Goal: Navigation & Orientation: Find specific page/section

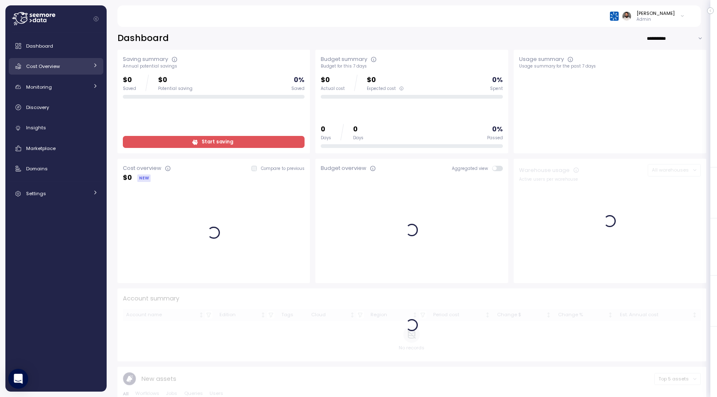
click at [71, 69] on div "Cost Overview" at bounding box center [57, 66] width 62 height 8
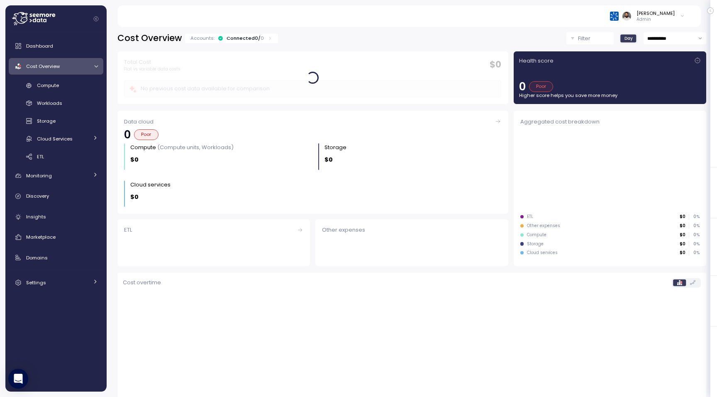
click at [71, 69] on div "Cost Overview" at bounding box center [57, 66] width 62 height 8
click at [244, 40] on div "Connected 0 / 0" at bounding box center [244, 38] width 37 height 7
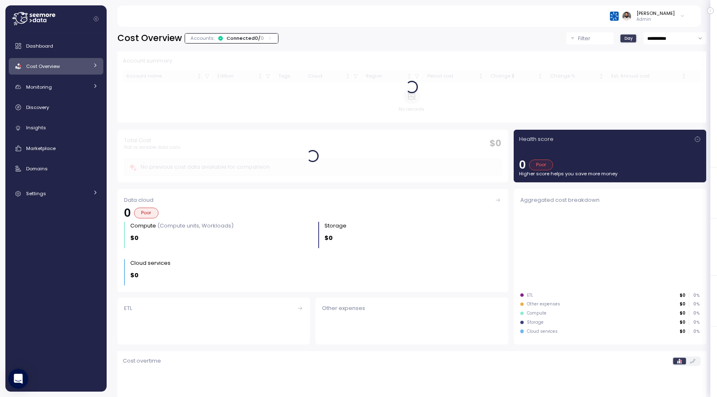
click at [244, 40] on div "Connected 0 / 0" at bounding box center [244, 38] width 37 height 7
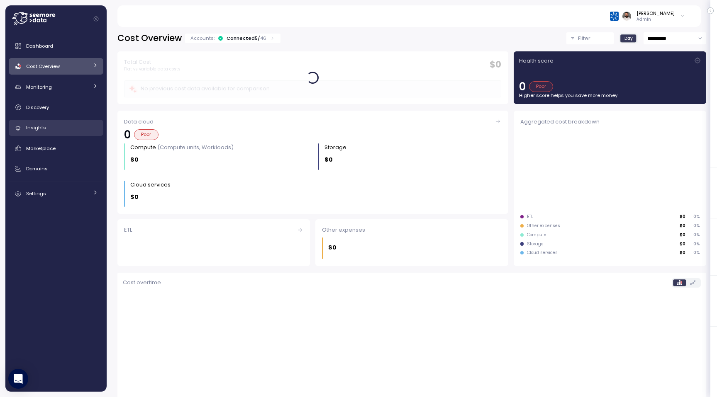
click at [80, 129] on div "Insights" at bounding box center [62, 128] width 72 height 8
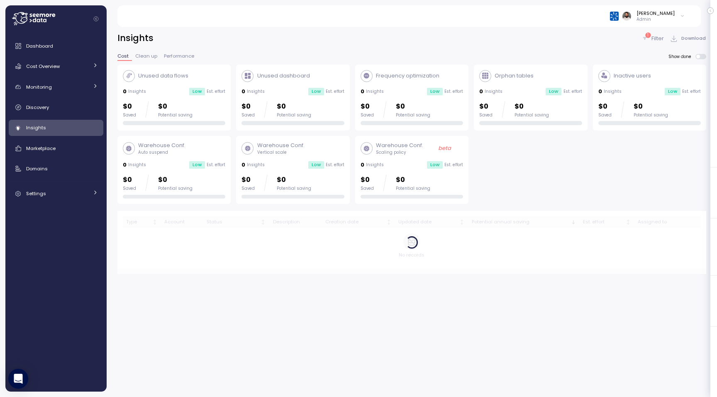
click at [66, 35] on div "Dashboard Cost Overview Compute Workloads Storage Cloud Services Clustering col…" at bounding box center [55, 212] width 101 height 360
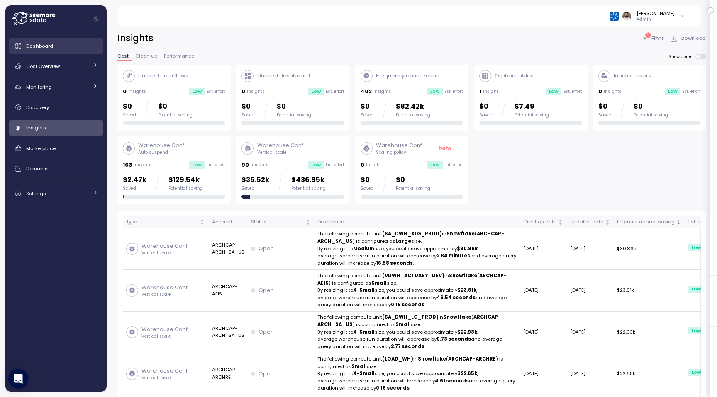
click at [65, 49] on div "Dashboard" at bounding box center [62, 46] width 72 height 8
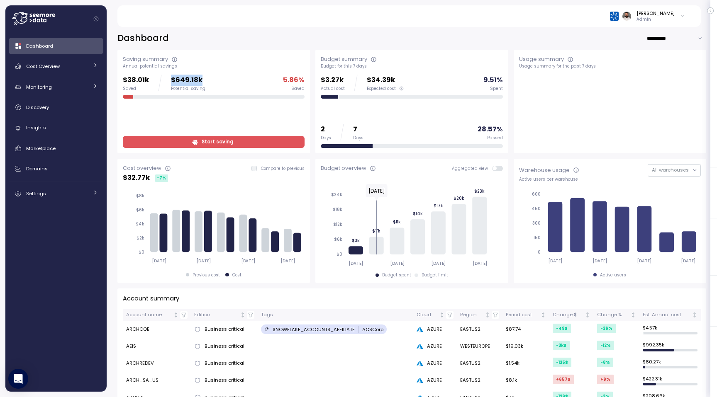
drag, startPoint x: 168, startPoint y: 82, endPoint x: 231, endPoint y: 82, distance: 63.5
click at [232, 82] on div "$38.01k Saved $649.18k Potential saving 5.86 % Saved" at bounding box center [214, 83] width 182 height 17
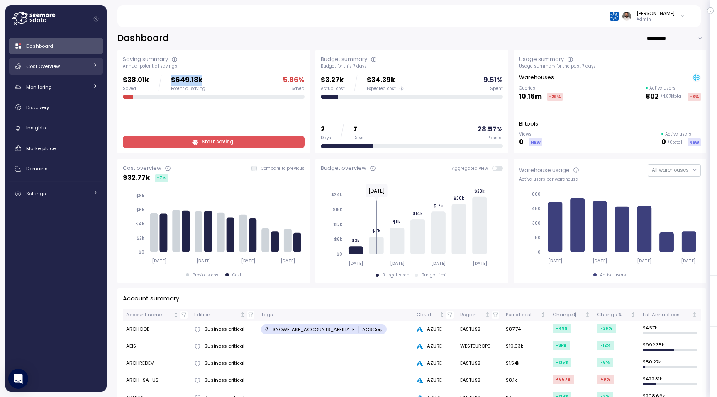
click at [78, 65] on div "Cost Overview" at bounding box center [57, 66] width 62 height 8
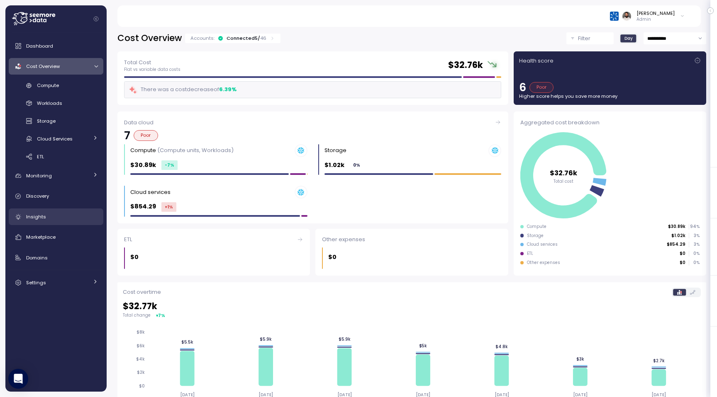
click at [56, 219] on div "Insights" at bounding box center [62, 217] width 72 height 8
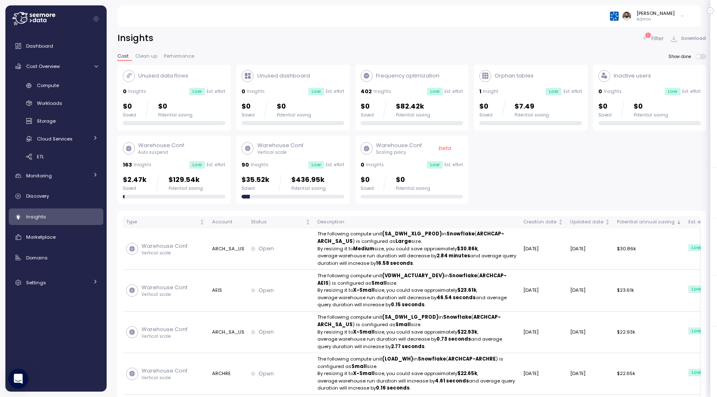
click at [139, 54] on span "Clean up" at bounding box center [146, 56] width 22 height 5
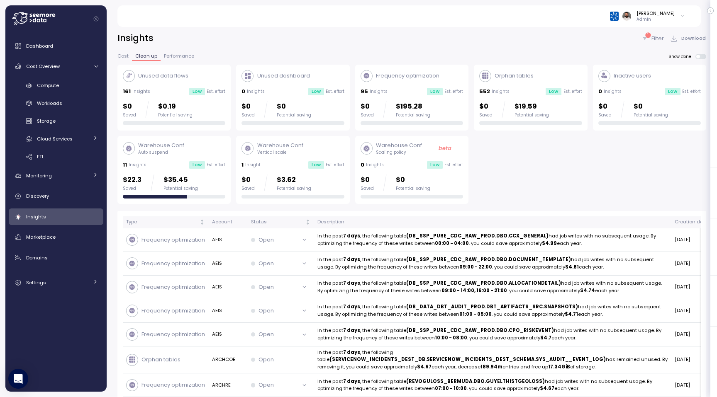
click at [126, 57] on span "Cost" at bounding box center [122, 56] width 11 height 5
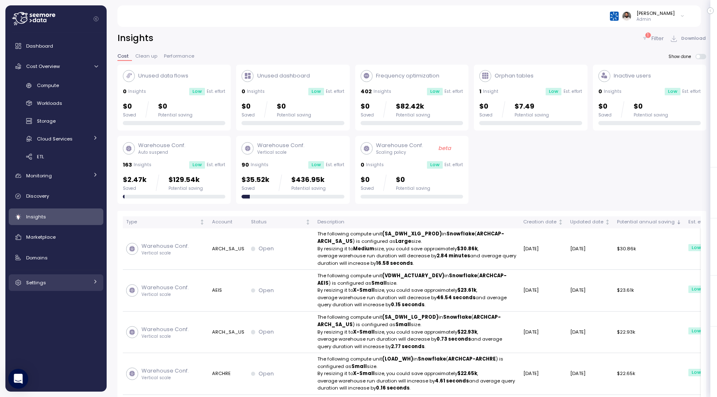
click at [51, 284] on div "Settings" at bounding box center [57, 283] width 62 height 8
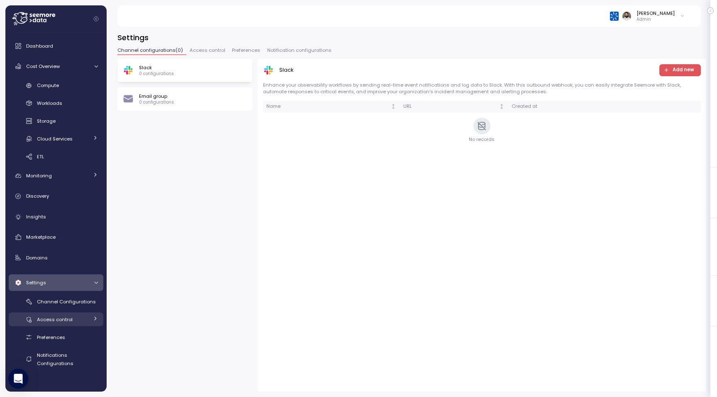
click at [56, 323] on span "Access control" at bounding box center [55, 319] width 36 height 7
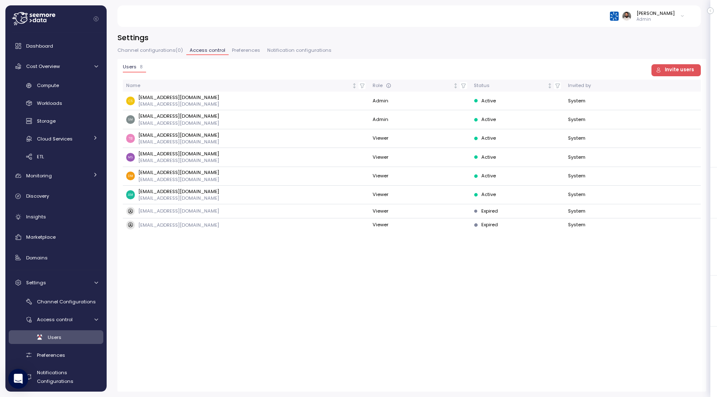
click at [238, 51] on span "Preferences" at bounding box center [246, 50] width 28 height 5
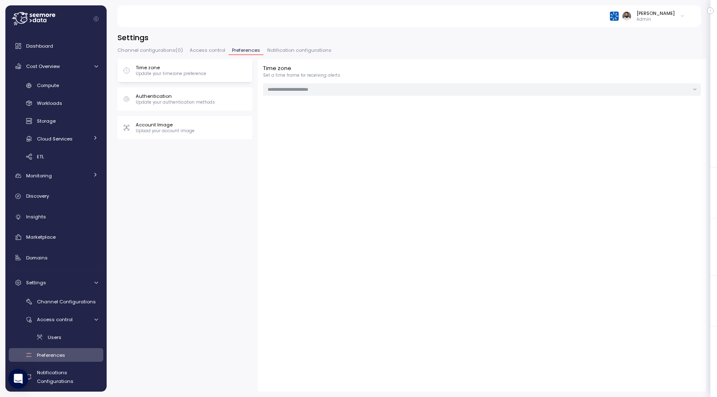
type input "***"
click at [205, 51] on span "Access control" at bounding box center [208, 50] width 36 height 5
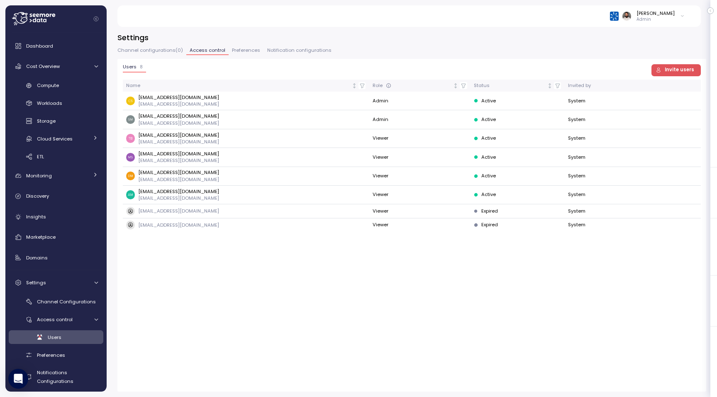
click at [355, 72] on icon "button" at bounding box center [658, 70] width 6 height 6
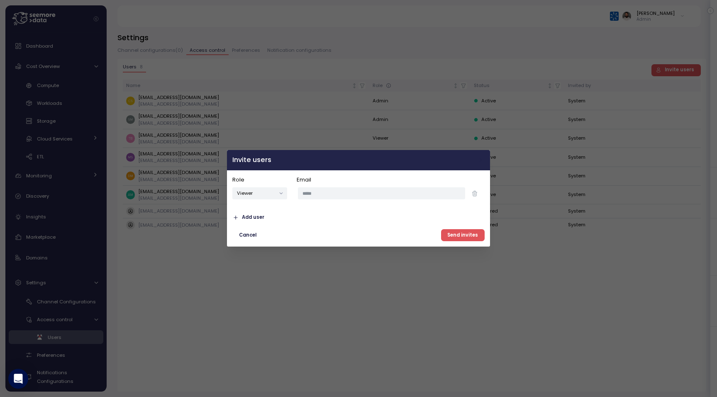
click at [355, 158] on icon "button" at bounding box center [481, 160] width 7 height 7
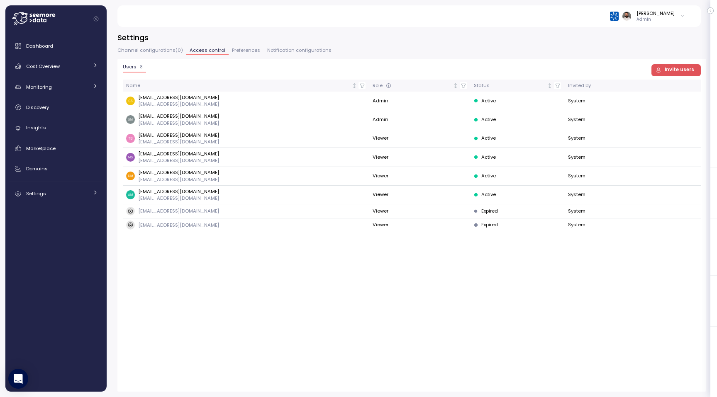
click at [661, 69] on icon "button" at bounding box center [658, 70] width 6 height 6
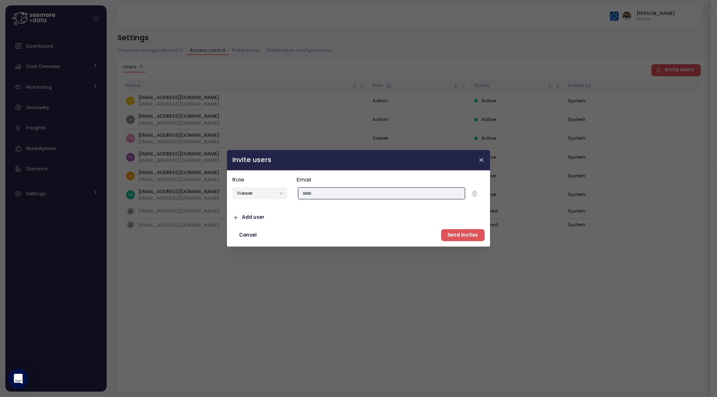
click at [346, 192] on input "email" at bounding box center [381, 194] width 167 height 12
click at [273, 194] on button "Viewer" at bounding box center [259, 194] width 55 height 12
click at [268, 218] on div "Editor" at bounding box center [259, 221] width 51 height 11
click at [325, 188] on input "email" at bounding box center [381, 194] width 167 height 12
type input "***"
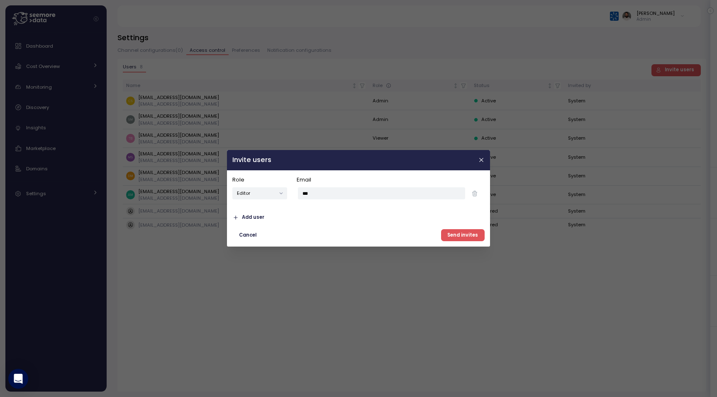
click at [255, 215] on span "Add user" at bounding box center [253, 217] width 22 height 11
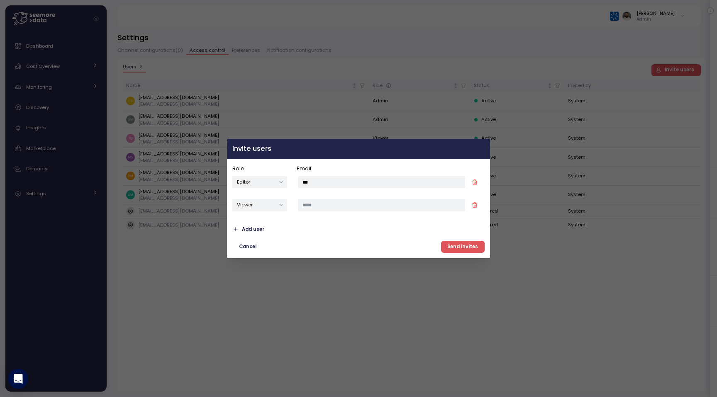
click at [481, 151] on icon "button" at bounding box center [481, 149] width 7 height 7
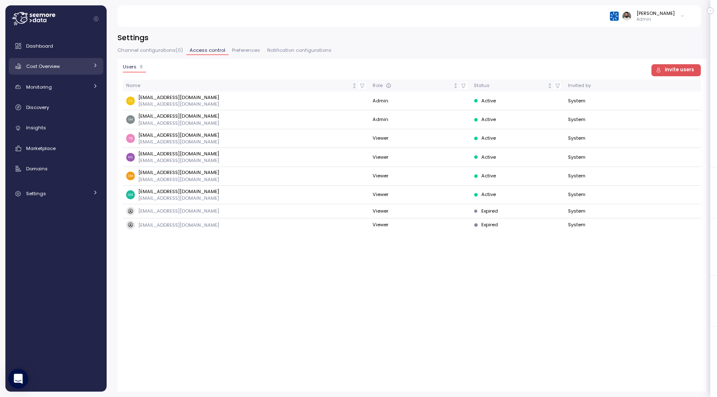
click at [61, 64] on div "Cost Overview" at bounding box center [57, 66] width 62 height 8
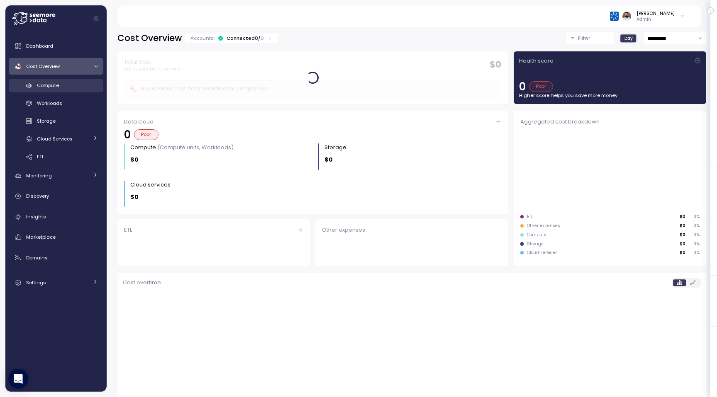
click at [61, 84] on div "Compute" at bounding box center [67, 85] width 61 height 8
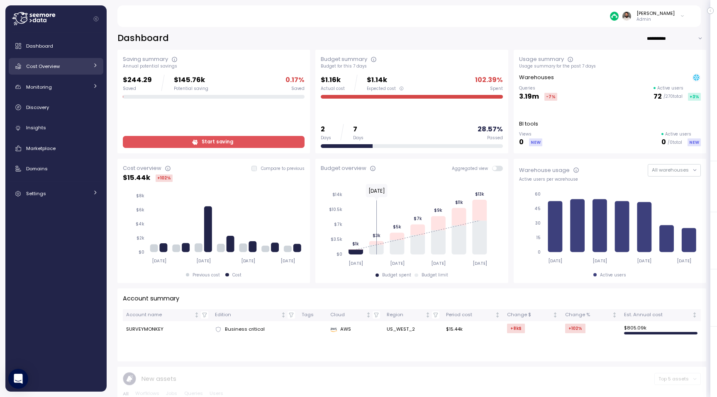
click at [58, 66] on span "Cost Overview" at bounding box center [43, 66] width 34 height 7
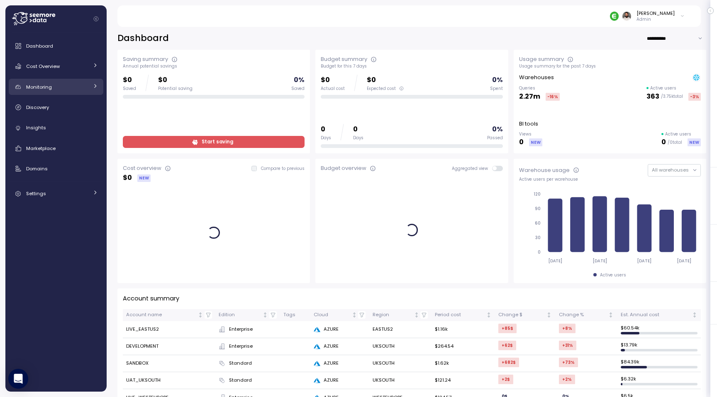
click at [67, 89] on div "Monitoring" at bounding box center [57, 87] width 62 height 8
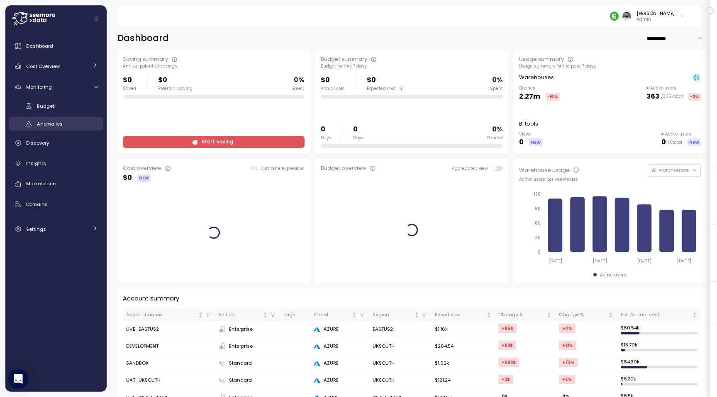
click at [66, 124] on div "Anomalies" at bounding box center [67, 124] width 61 height 8
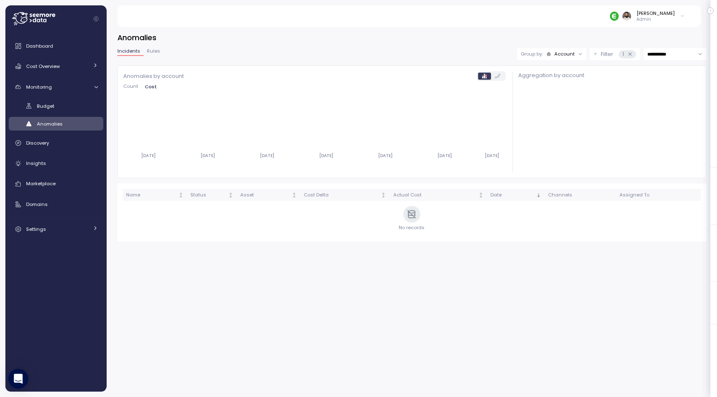
click at [133, 90] on div "Count Cost" at bounding box center [314, 88] width 382 height 9
click at [133, 89] on span "Count" at bounding box center [130, 86] width 15 height 5
click at [148, 50] on span "Rules" at bounding box center [153, 51] width 13 height 5
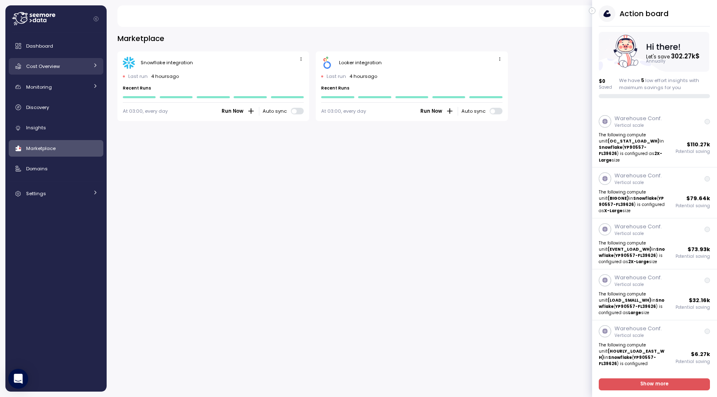
click at [82, 68] on div "Cost Overview" at bounding box center [57, 66] width 62 height 8
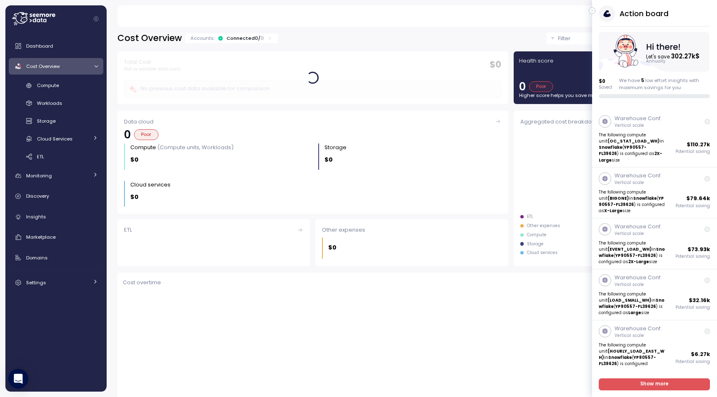
click at [592, 9] on icon "button" at bounding box center [592, 11] width 4 height 10
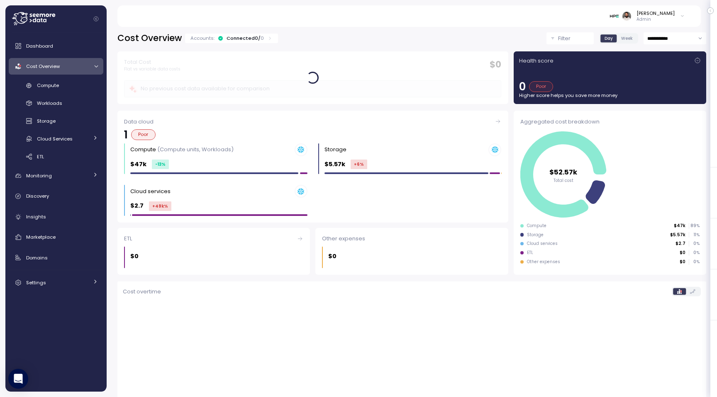
click at [238, 36] on div "Connected 0 / 0" at bounding box center [244, 38] width 37 height 7
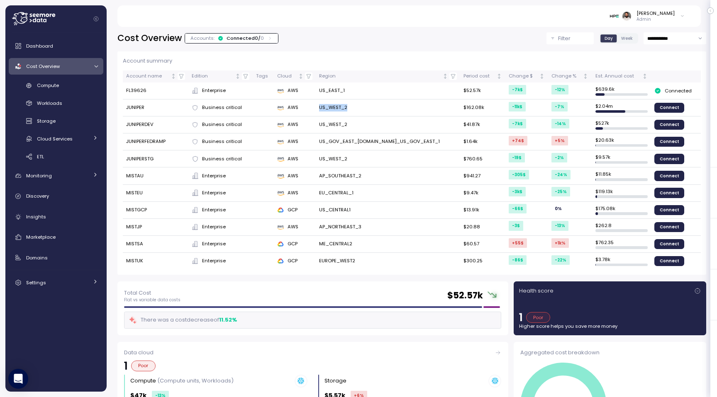
drag, startPoint x: 331, startPoint y: 109, endPoint x: 387, endPoint y: 109, distance: 55.2
click at [387, 109] on td "US_WEST_2" at bounding box center [388, 108] width 144 height 17
click at [136, 104] on td "JUNIPER" at bounding box center [156, 108] width 66 height 17
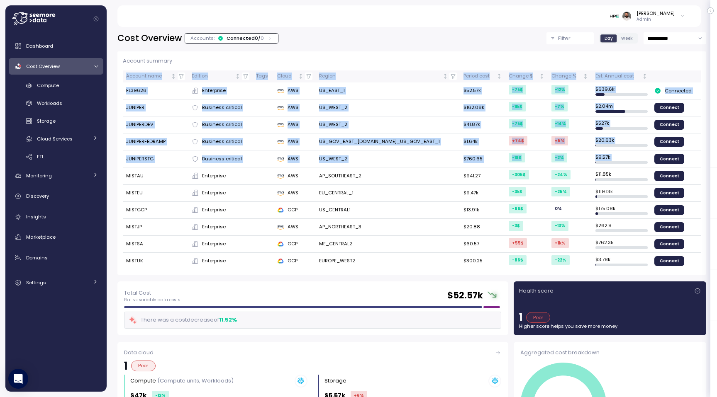
drag, startPoint x: 128, startPoint y: 170, endPoint x: 158, endPoint y: 272, distance: 106.4
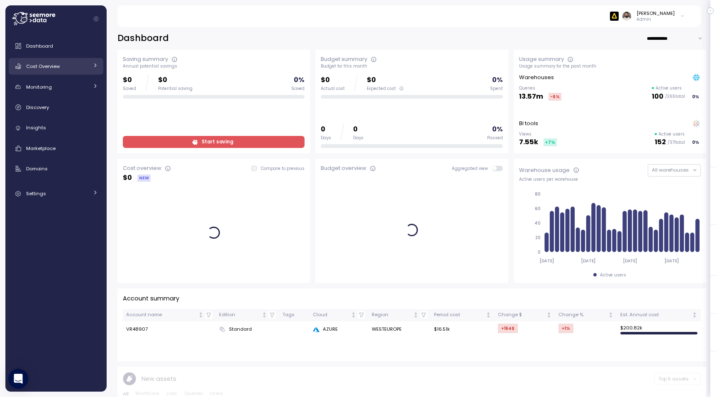
click at [65, 61] on link "Cost Overview" at bounding box center [56, 66] width 95 height 17
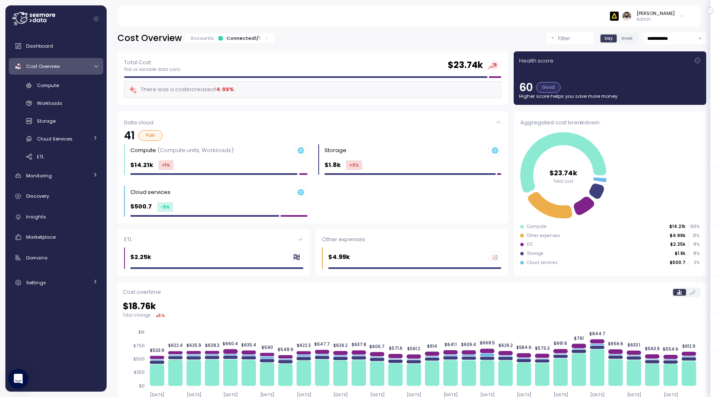
click at [671, 24] on div "[PERSON_NAME] Admin" at bounding box center [408, 16] width 563 height 22
click at [668, 18] on p "Admin" at bounding box center [655, 20] width 38 height 6
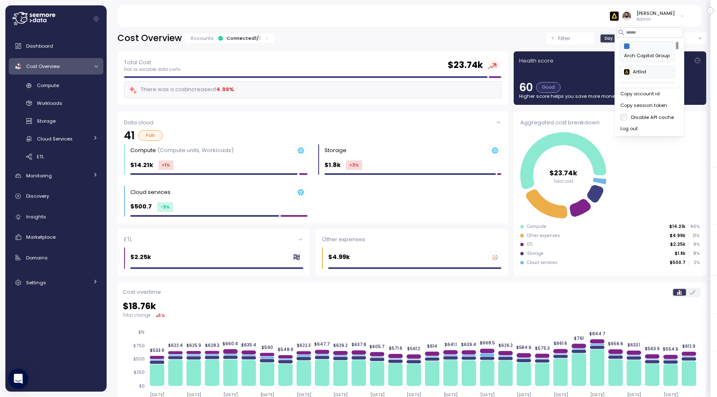
click at [652, 97] on div "Copy account id" at bounding box center [649, 93] width 58 height 7
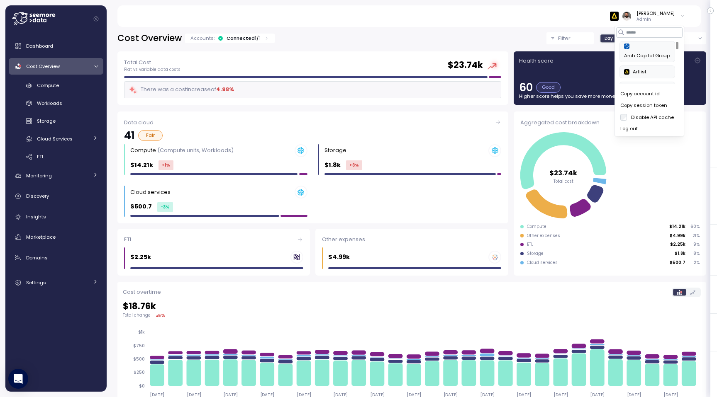
click at [664, 90] on button "Copy account id" at bounding box center [649, 94] width 66 height 12
